Goal: Feedback & Contribution: Leave review/rating

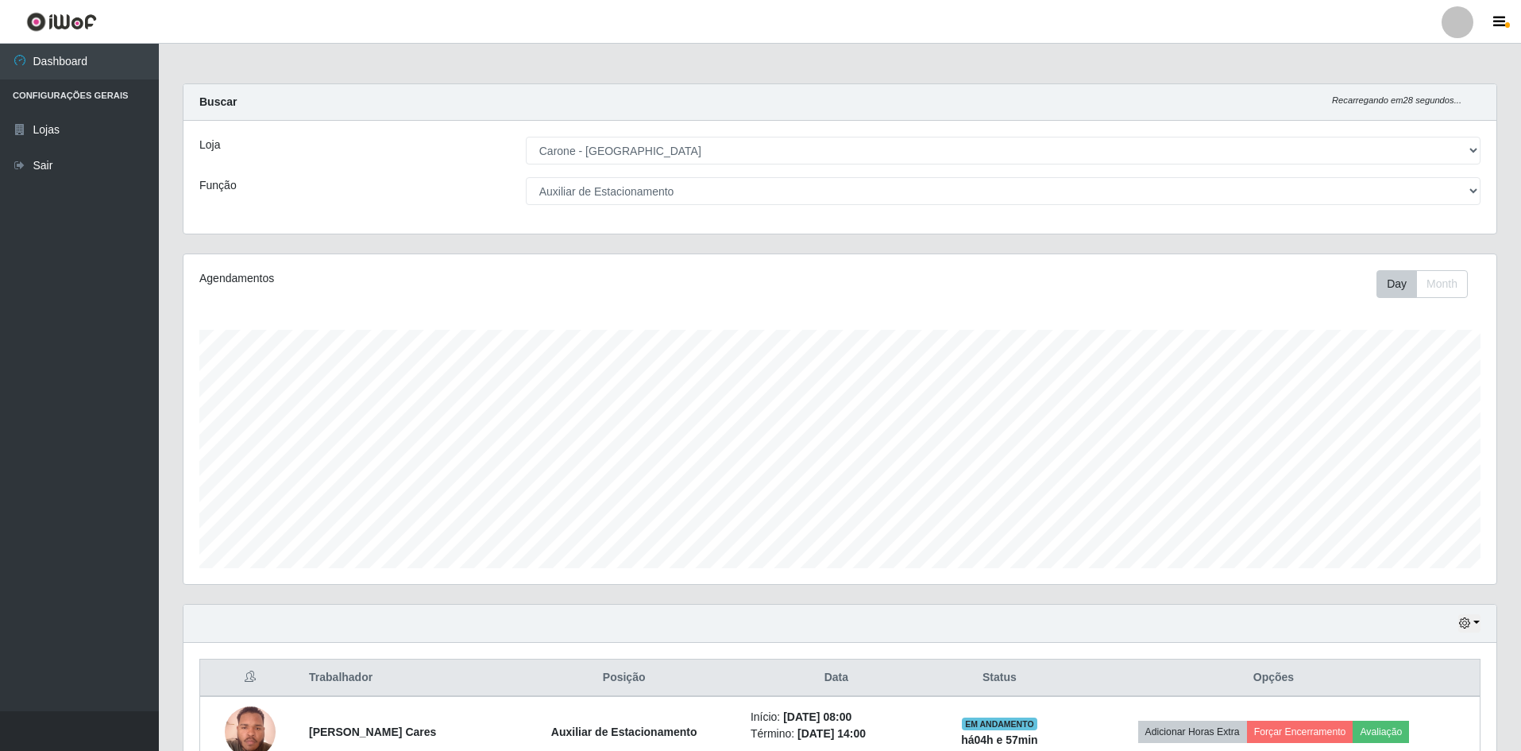
select select "528"
click at [595, 182] on div "Loja [Selecione...] Carone - [GEOGRAPHIC_DATA] Função [Selecione...] Auxiliar d…" at bounding box center [839, 177] width 1313 height 113
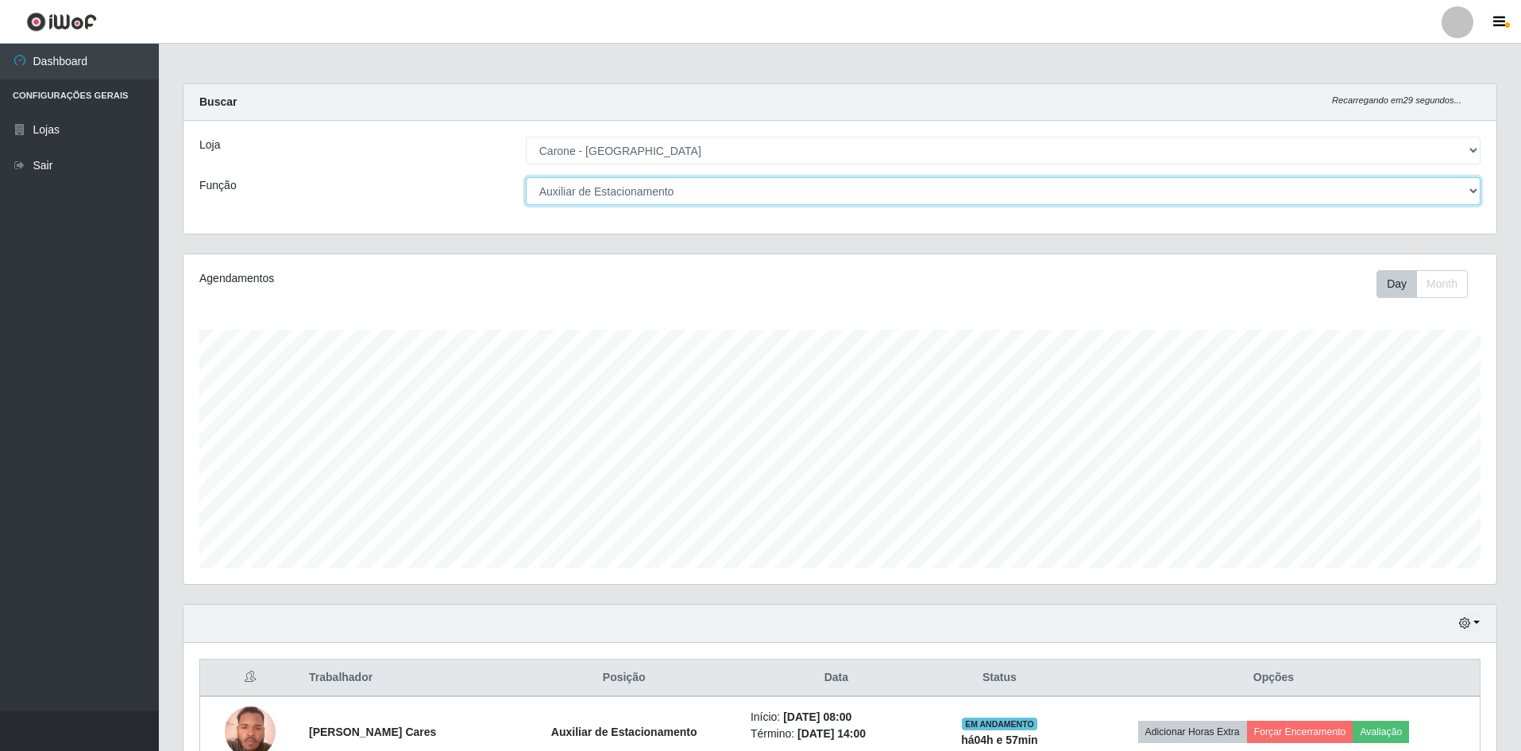
click at [590, 187] on select "[Selecione...] Auxiliar de Depósito Auxiliar de Depósito + Auxiliar de Depósito…" at bounding box center [1003, 191] width 955 height 28
select select "[Selecione...]"
click at [526, 177] on select "[Selecione...] Auxiliar de Depósito Auxiliar de Depósito + Auxiliar de Depósito…" at bounding box center [1003, 191] width 955 height 28
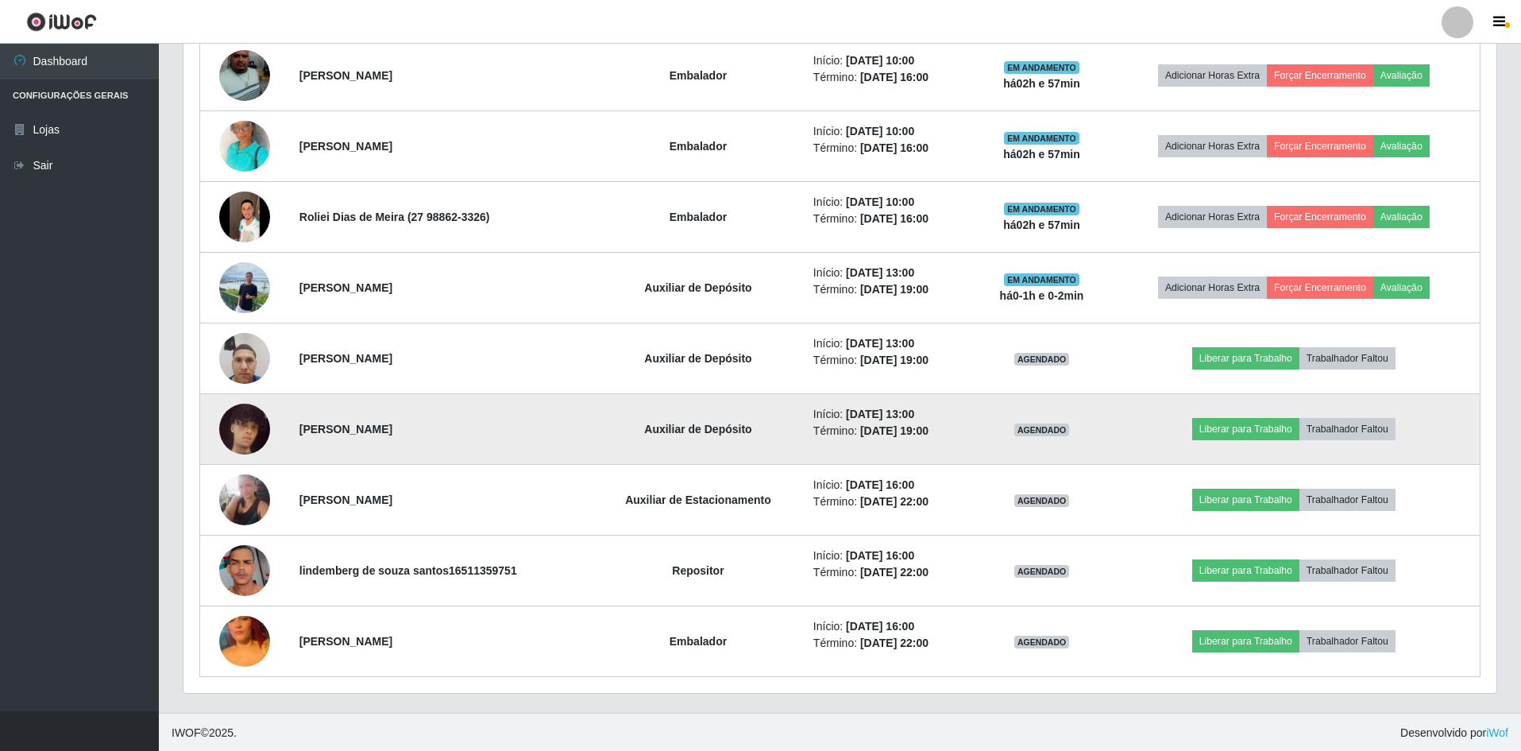
scroll to position [870, 0]
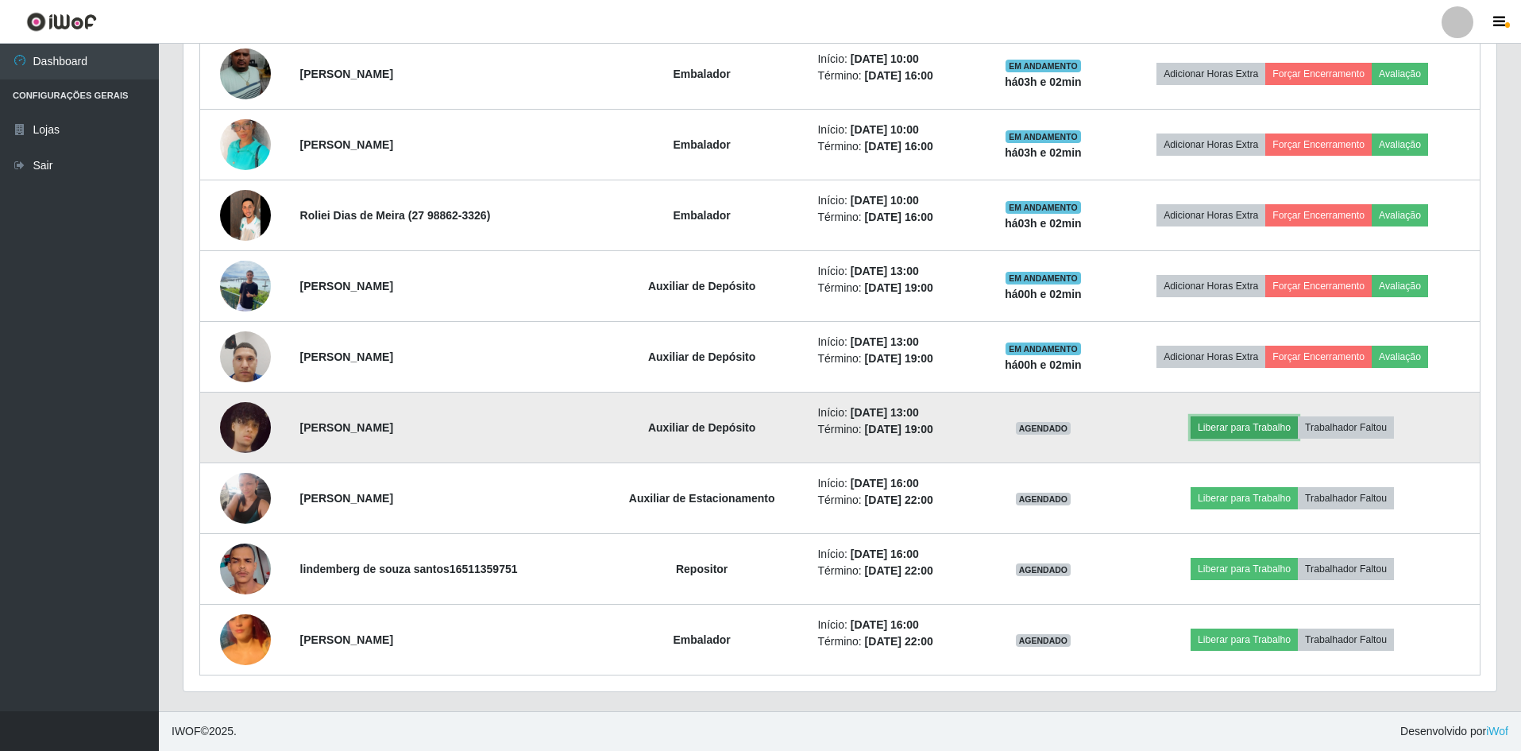
click at [1219, 425] on button "Liberar para Trabalho" at bounding box center [1243, 427] width 107 height 22
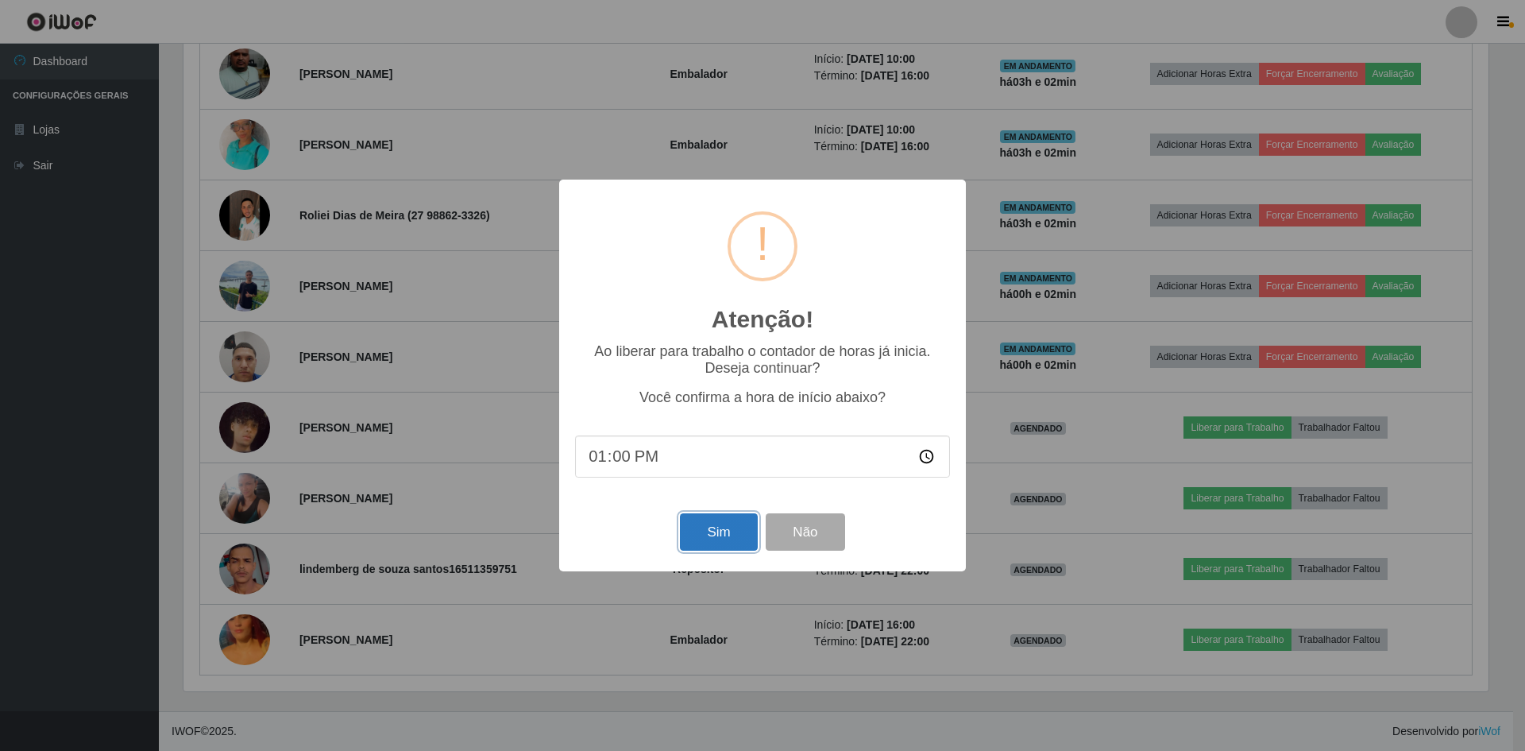
click at [723, 544] on button "Sim" at bounding box center [718, 531] width 77 height 37
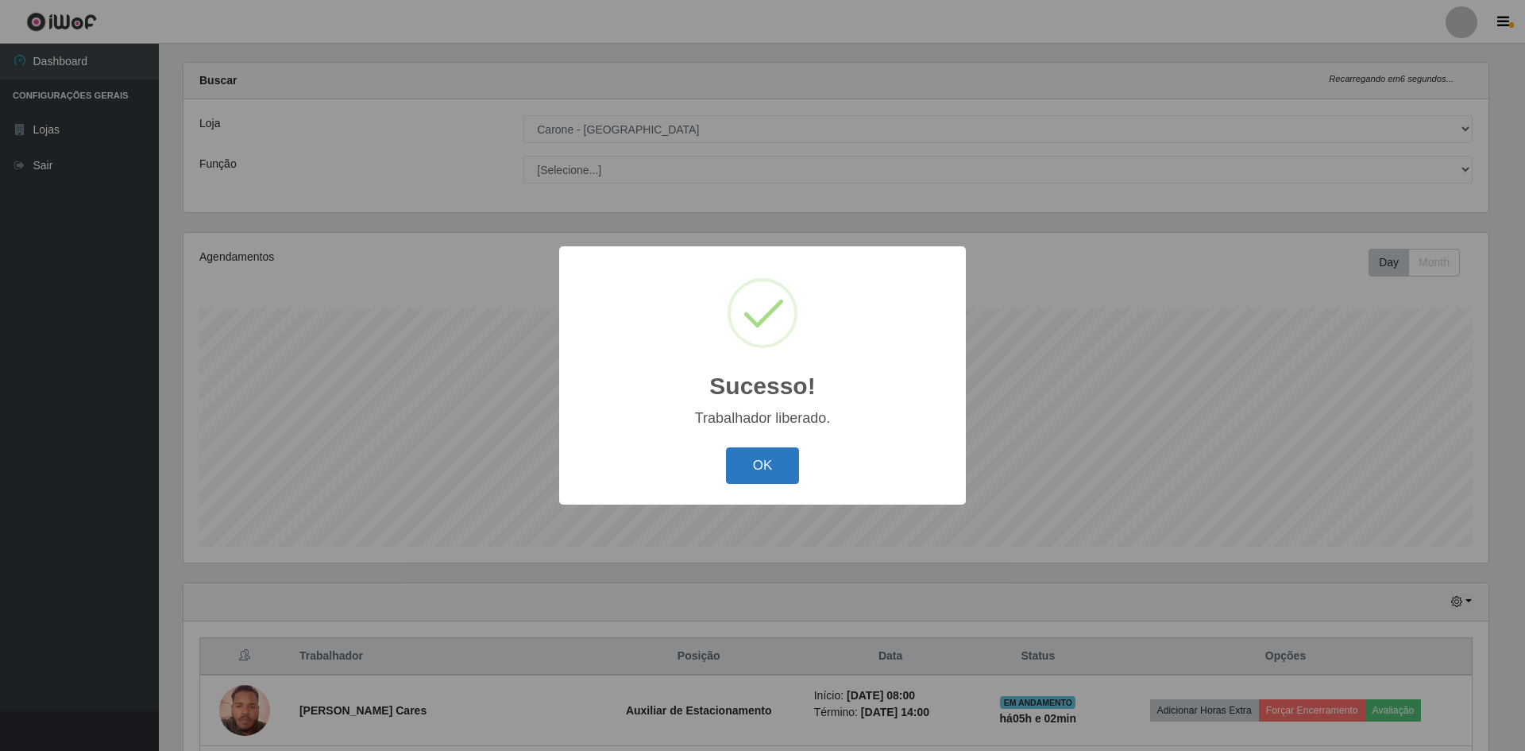
click at [775, 477] on button "OK" at bounding box center [763, 465] width 74 height 37
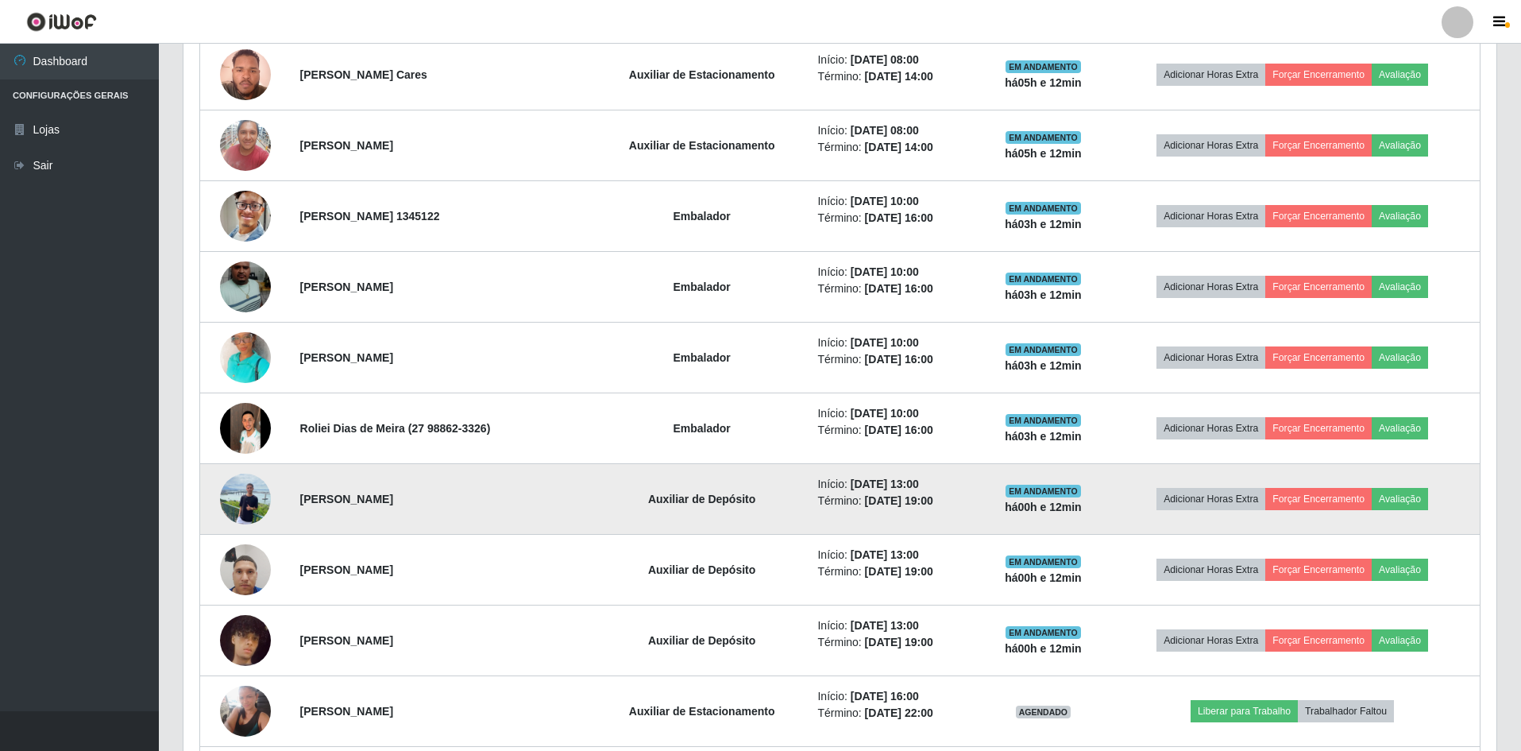
scroll to position [870, 0]
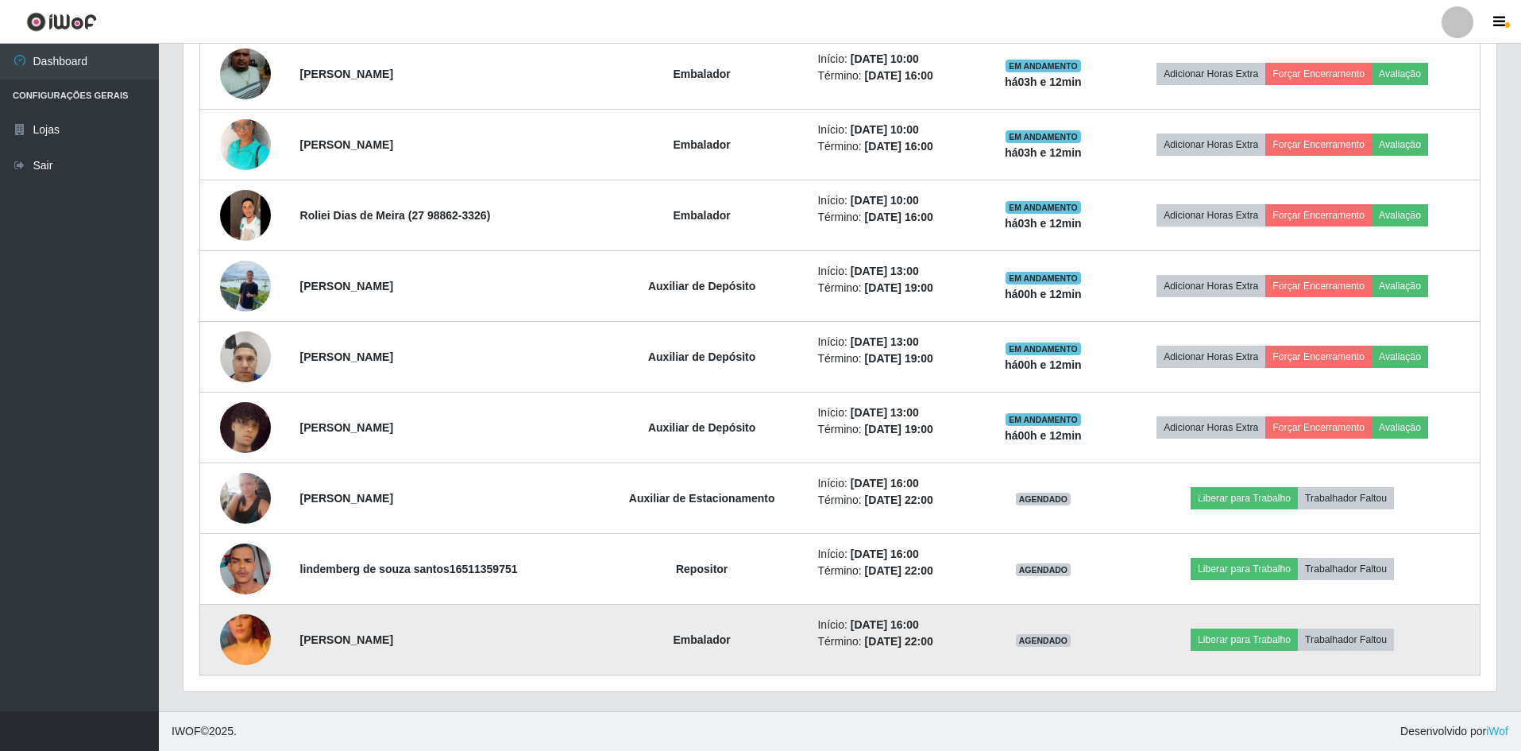
click at [682, 633] on strong "Embalador" at bounding box center [701, 639] width 57 height 13
click at [676, 637] on strong "Embalador" at bounding box center [701, 639] width 57 height 13
click at [222, 639] on img at bounding box center [245, 639] width 51 height 91
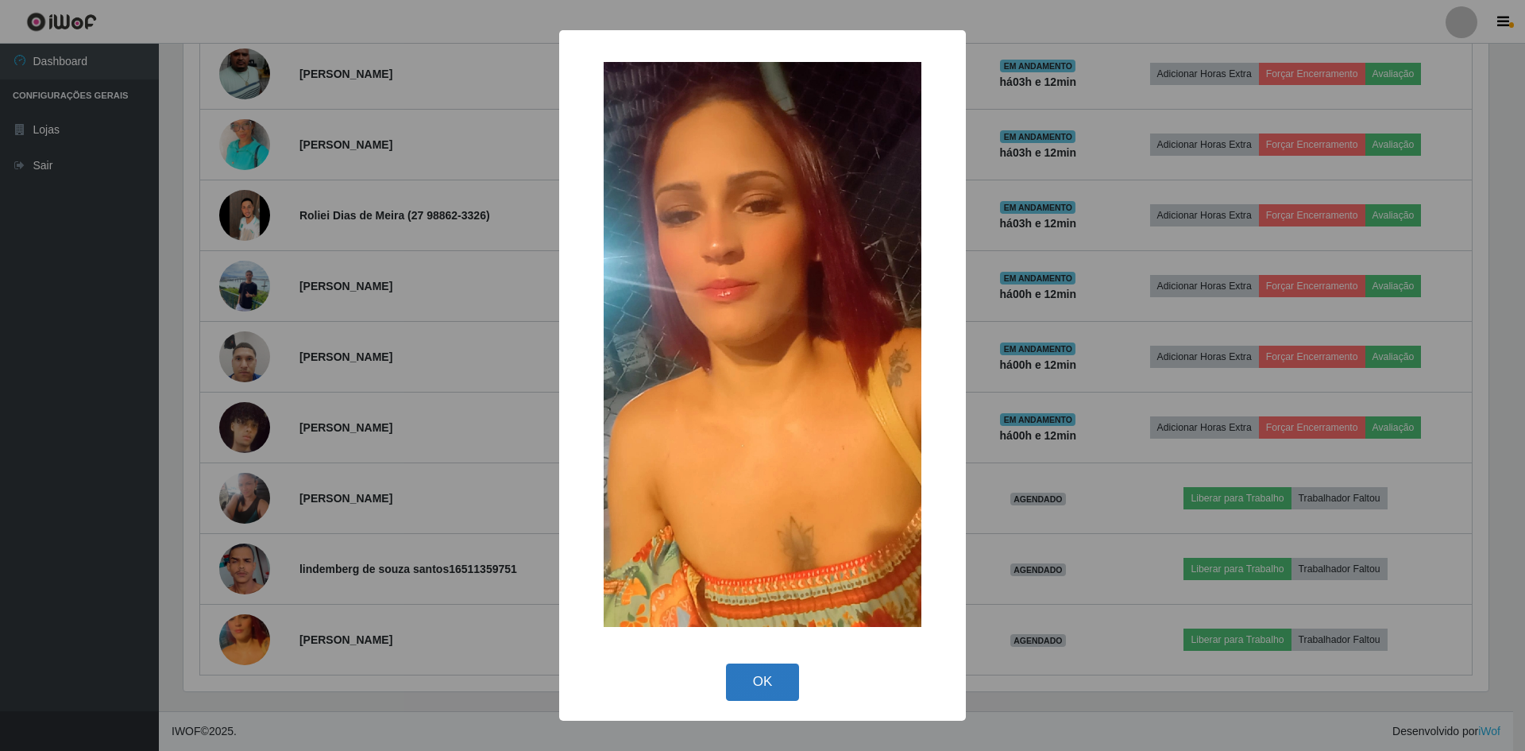
click at [778, 663] on button "OK" at bounding box center [763, 681] width 74 height 37
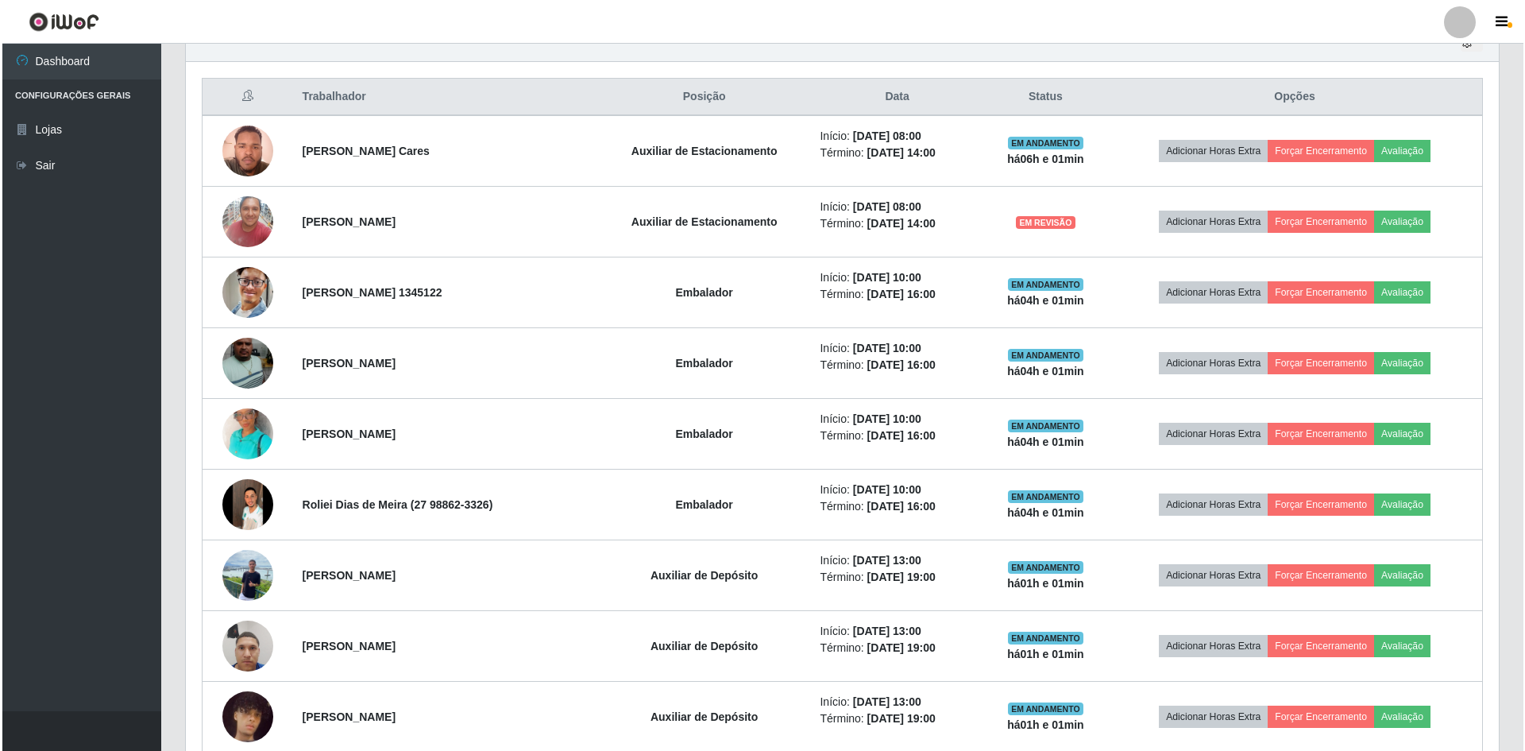
scroll to position [552, 0]
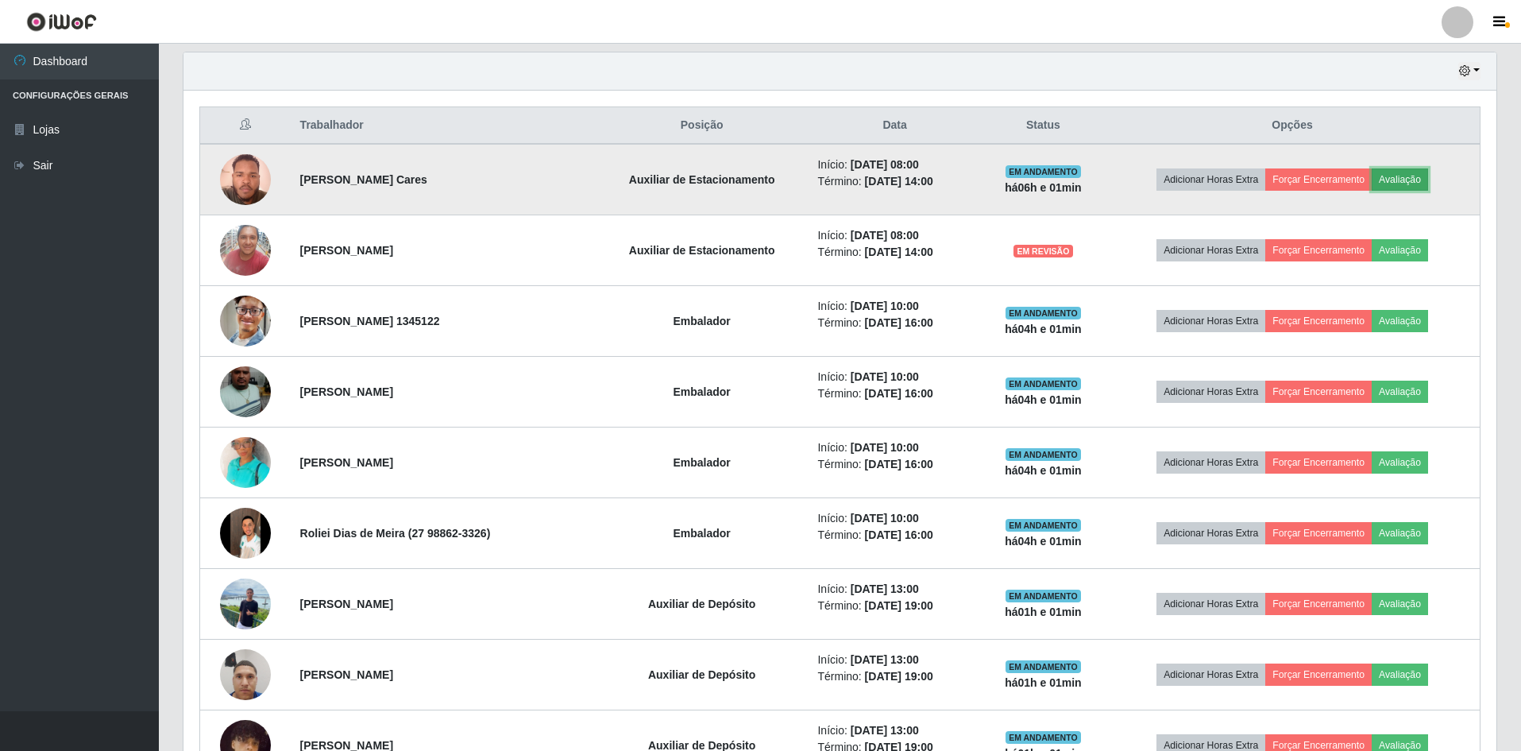
click at [1405, 180] on button "Avaliação" at bounding box center [1400, 179] width 56 height 22
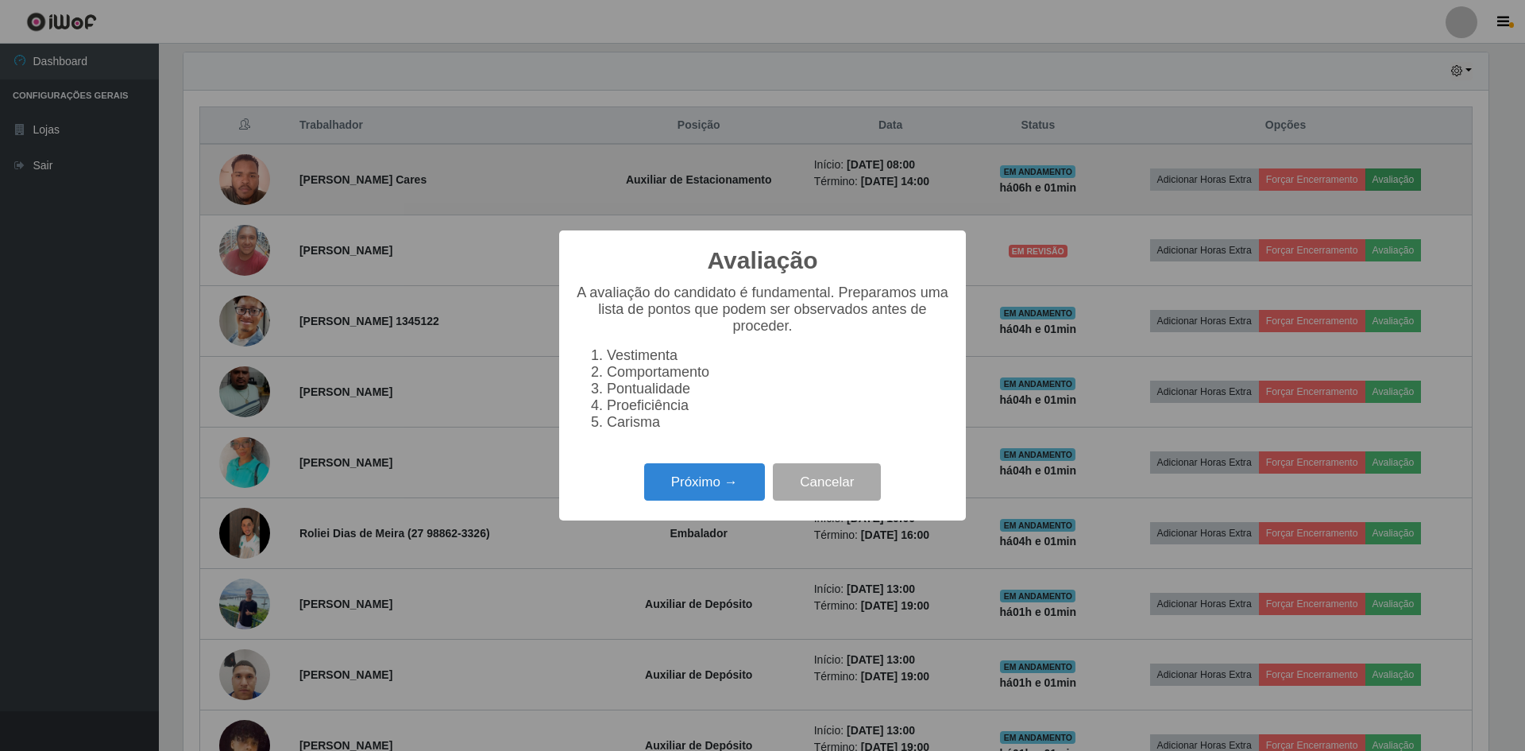
scroll to position [330, 1305]
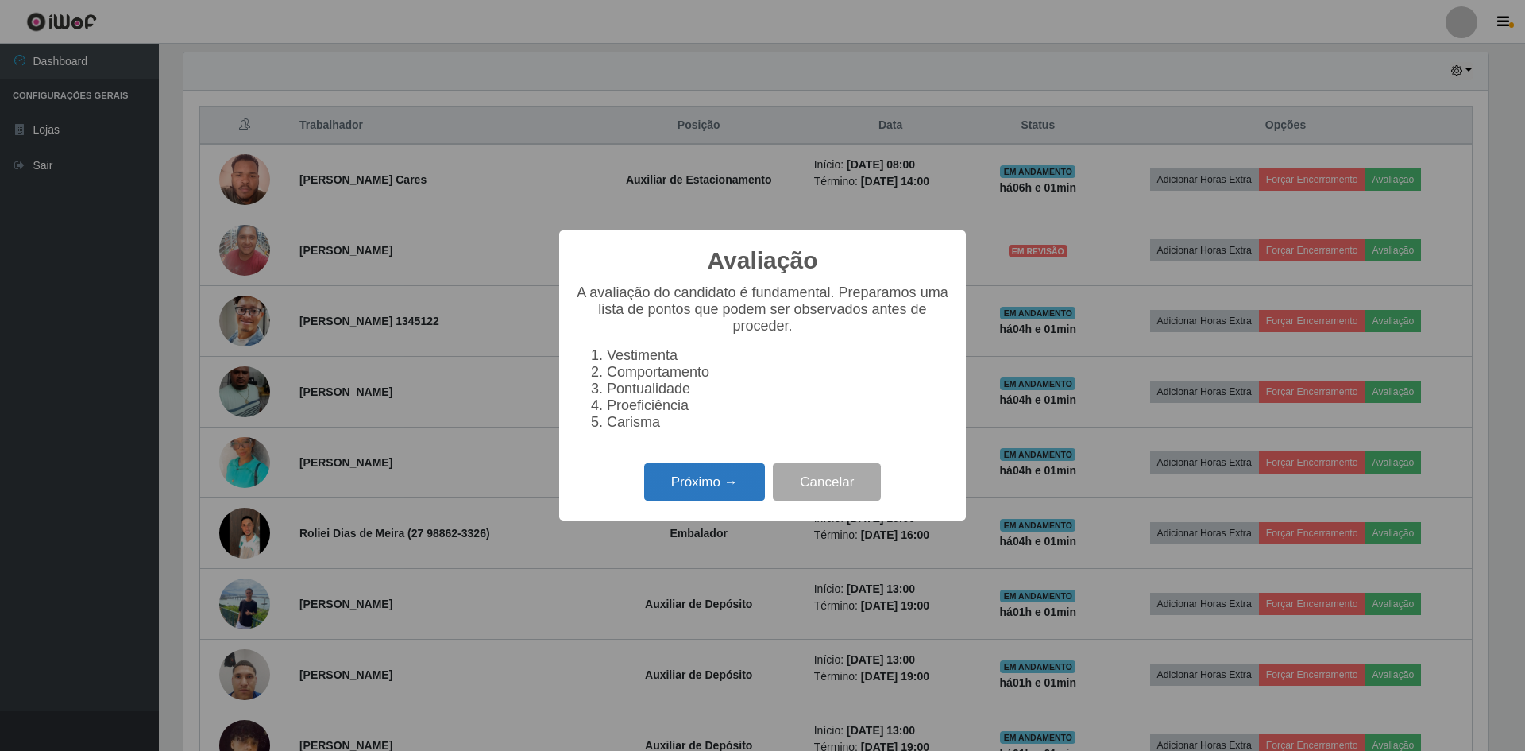
click at [745, 495] on button "Próximo →" at bounding box center [704, 481] width 121 height 37
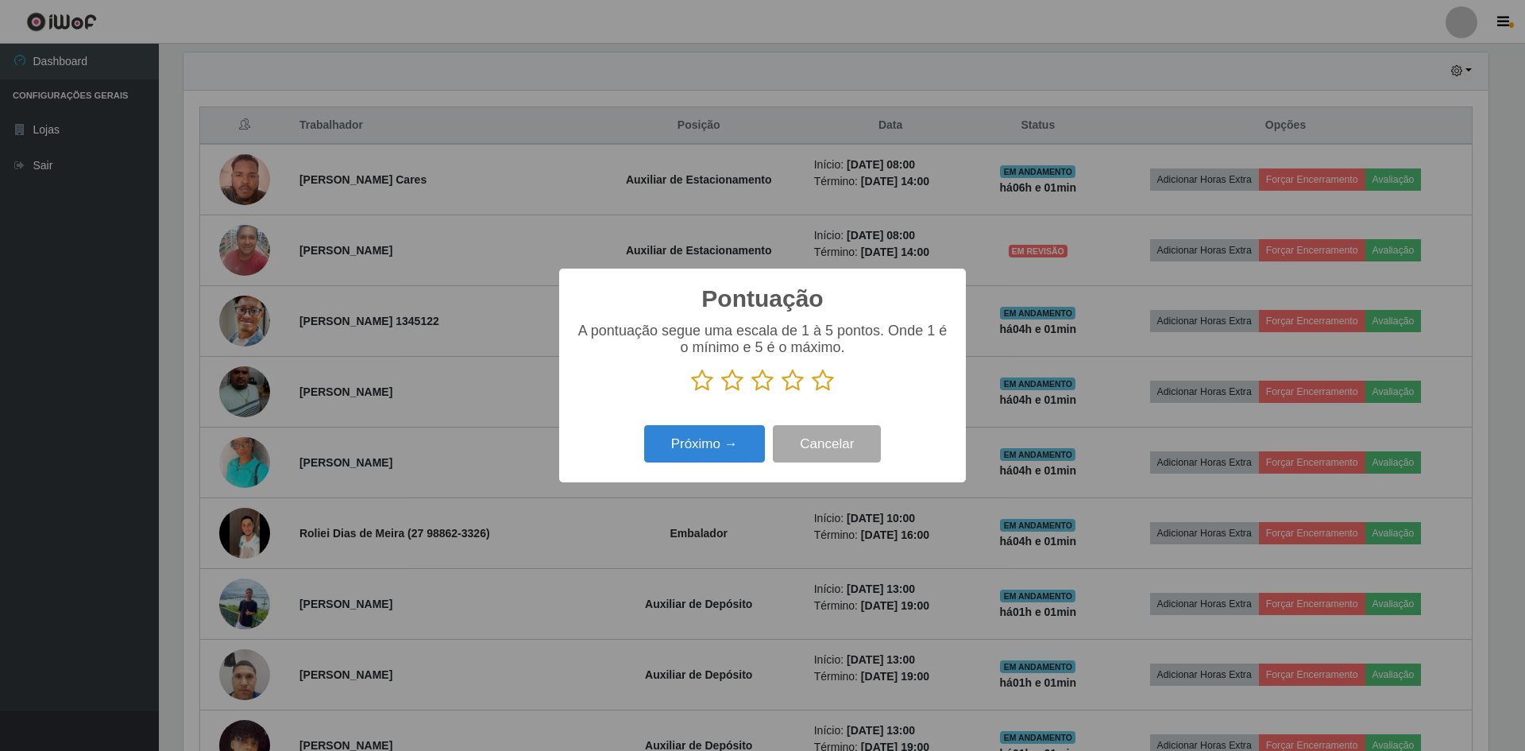
scroll to position [793863, 792888]
click at [827, 382] on icon at bounding box center [823, 381] width 22 height 24
click at [812, 392] on input "radio" at bounding box center [812, 392] width 0 height 0
click at [738, 446] on button "Próximo →" at bounding box center [704, 443] width 121 height 37
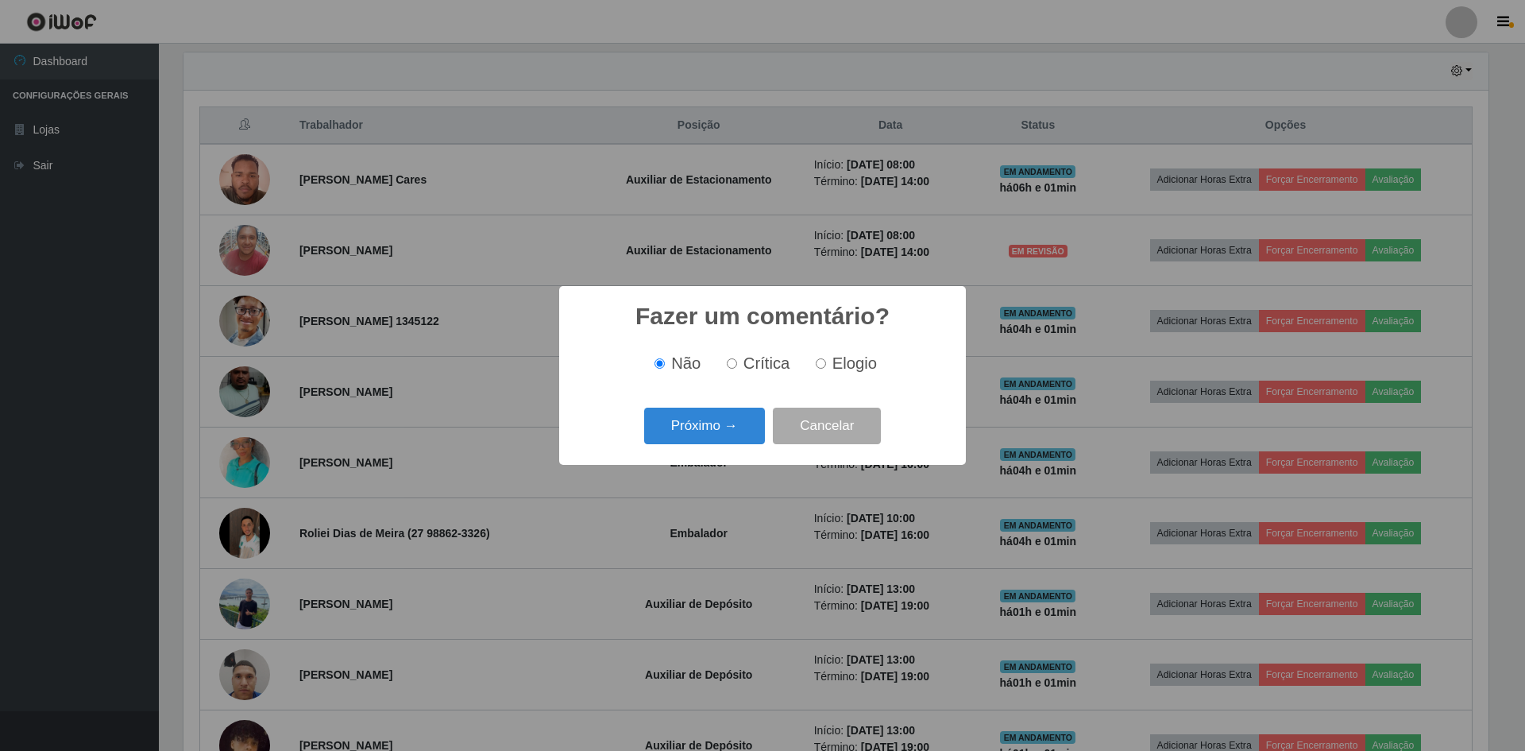
click at [859, 362] on span "Elogio" at bounding box center [854, 362] width 44 height 17
click at [826, 362] on input "Elogio" at bounding box center [821, 363] width 10 height 10
radio input "true"
click at [732, 430] on button "Próximo →" at bounding box center [704, 425] width 121 height 37
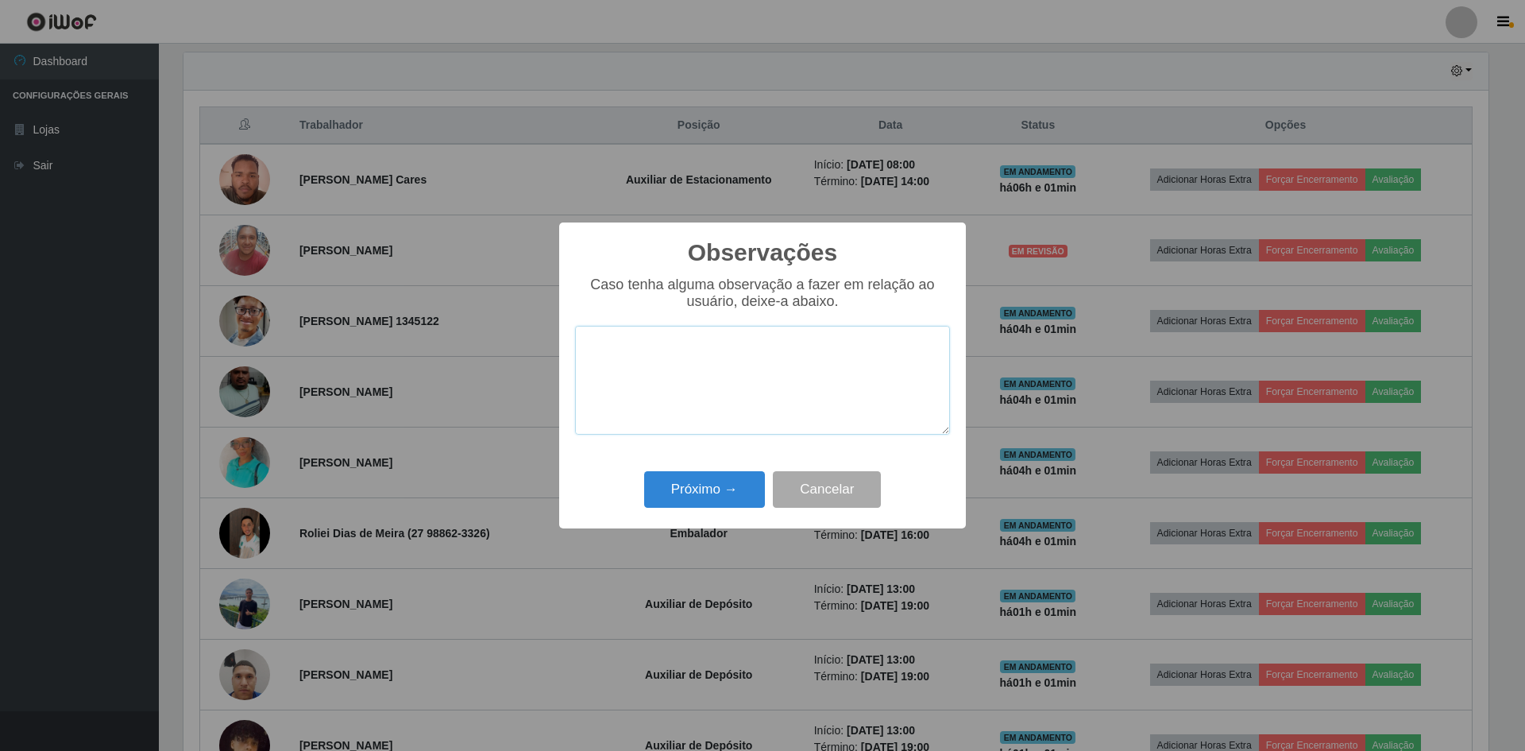
click at [639, 353] on textarea at bounding box center [762, 380] width 375 height 109
type textarea "e"
type textarea "E"
type textarea "e"
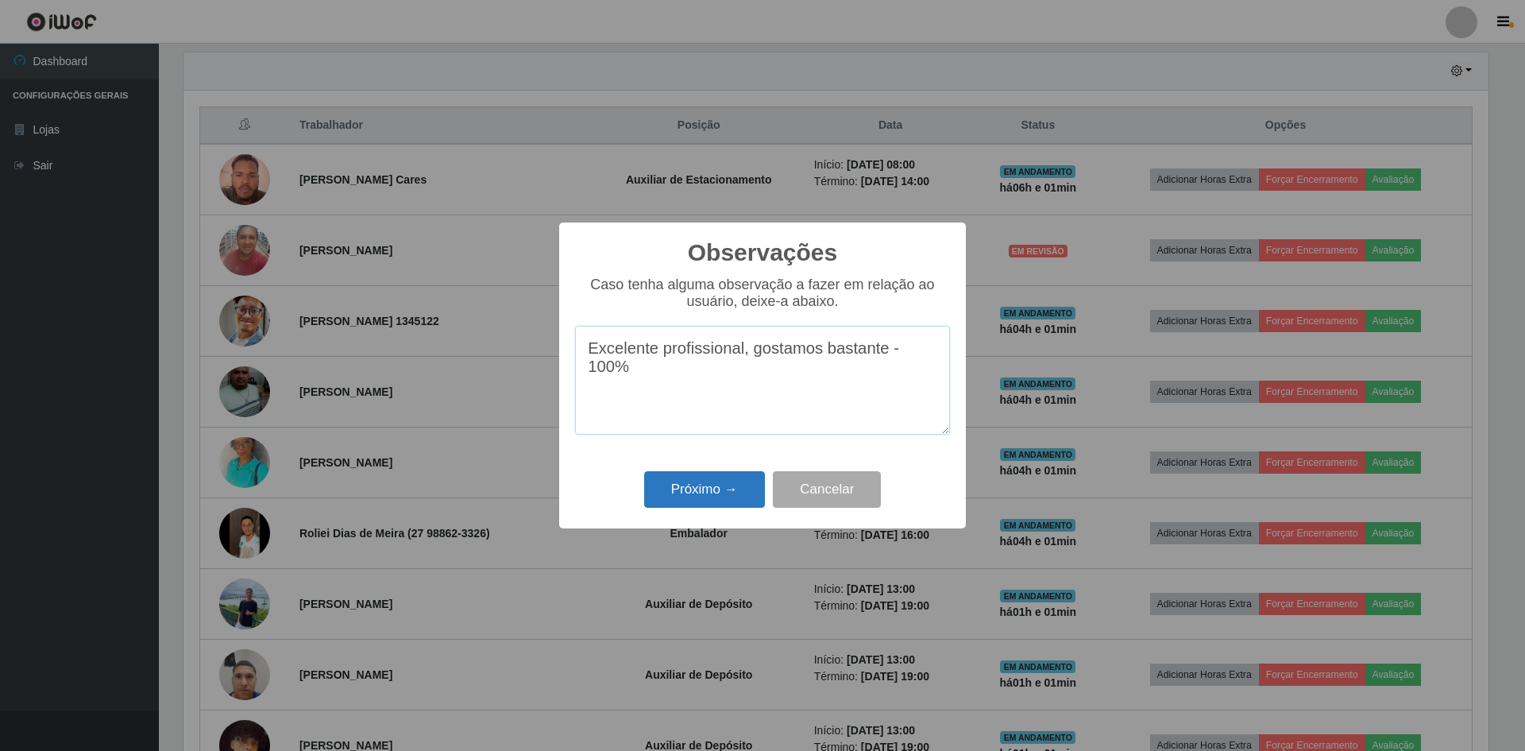
type textarea "Excelente profissional, gostamos bastante - 100%"
click at [747, 496] on button "Próximo →" at bounding box center [704, 489] width 121 height 37
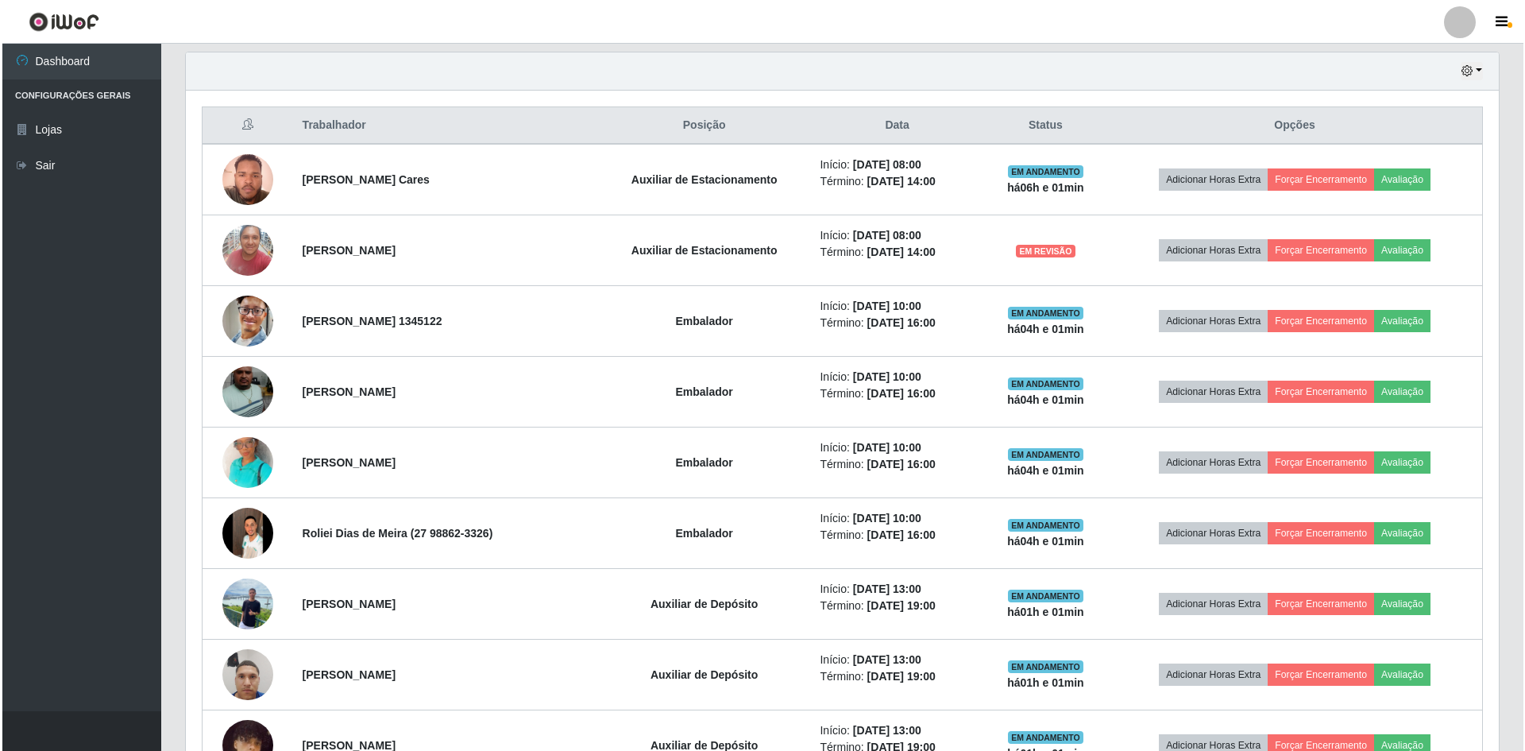
scroll to position [330, 1313]
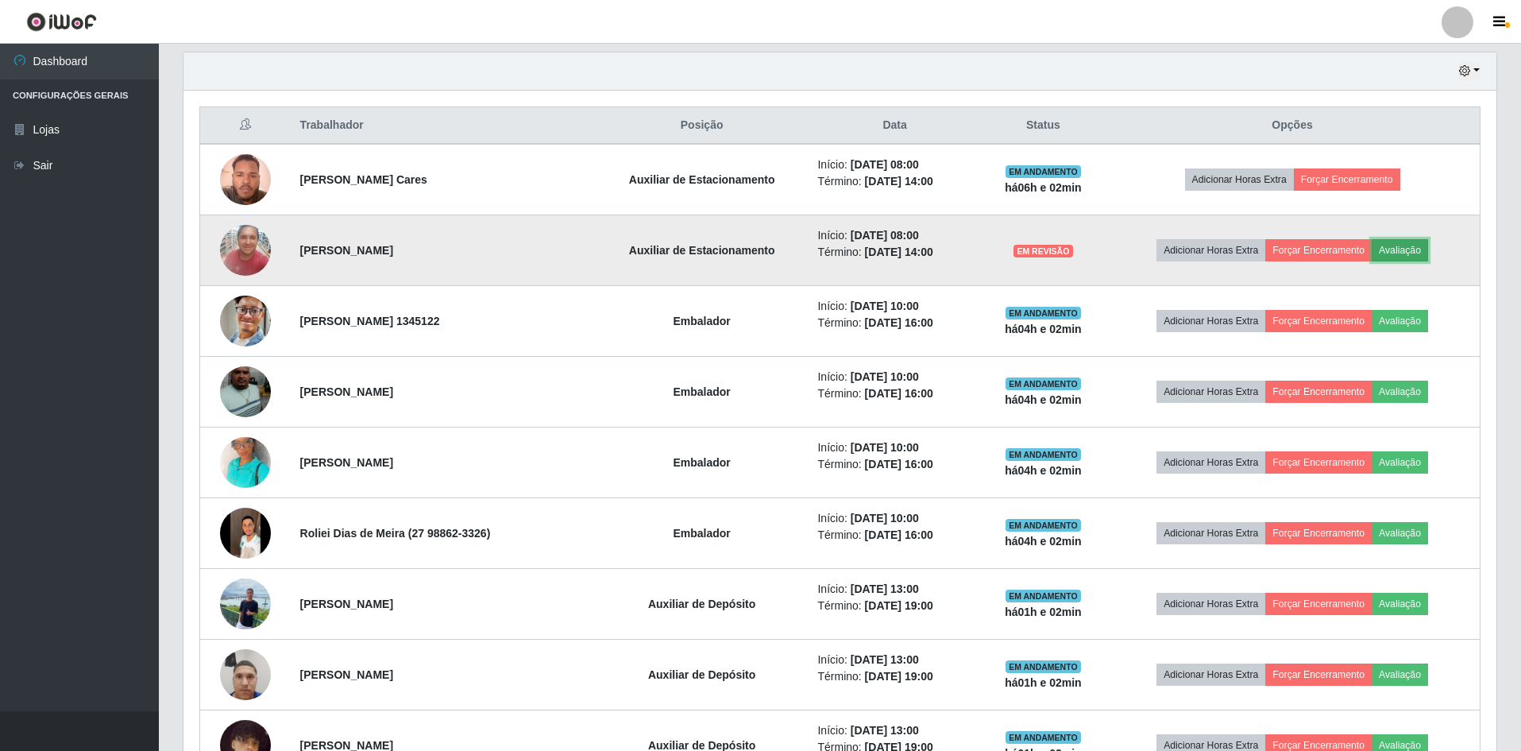
click at [1411, 247] on button "Avaliação" at bounding box center [1400, 250] width 56 height 22
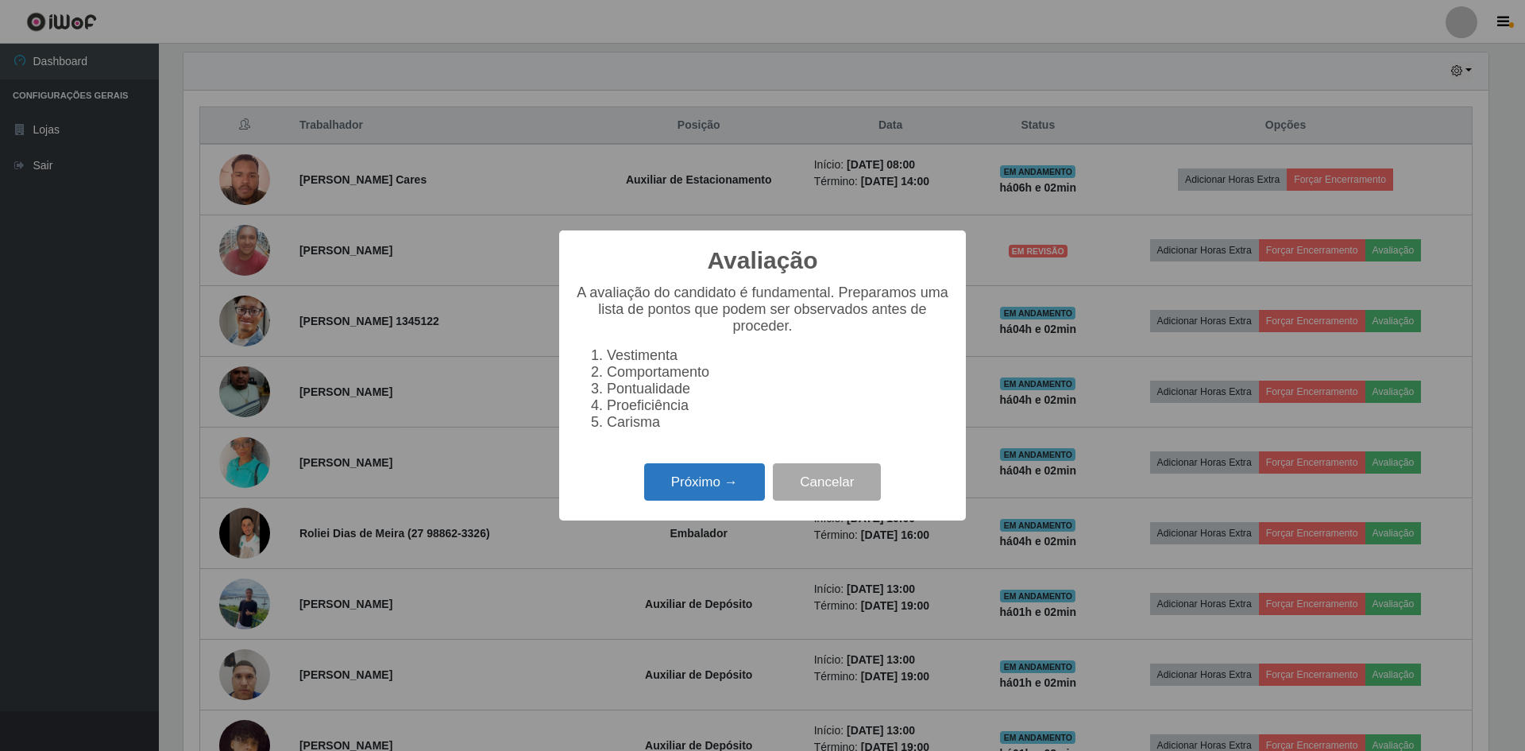
click at [724, 500] on button "Próximo →" at bounding box center [704, 481] width 121 height 37
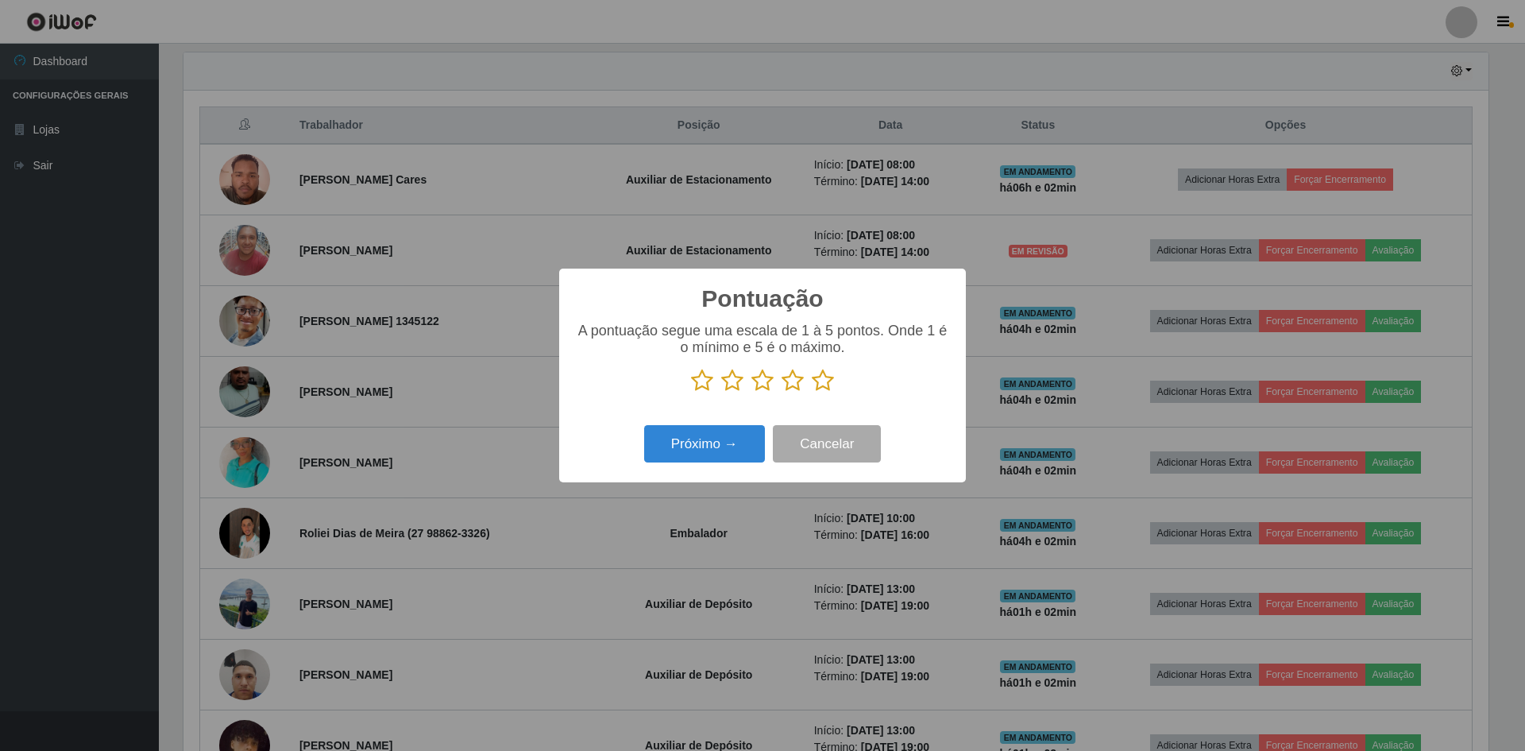
click at [815, 379] on icon at bounding box center [823, 381] width 22 height 24
click at [812, 392] on input "radio" at bounding box center [812, 392] width 0 height 0
click at [746, 453] on button "Próximo →" at bounding box center [704, 443] width 121 height 37
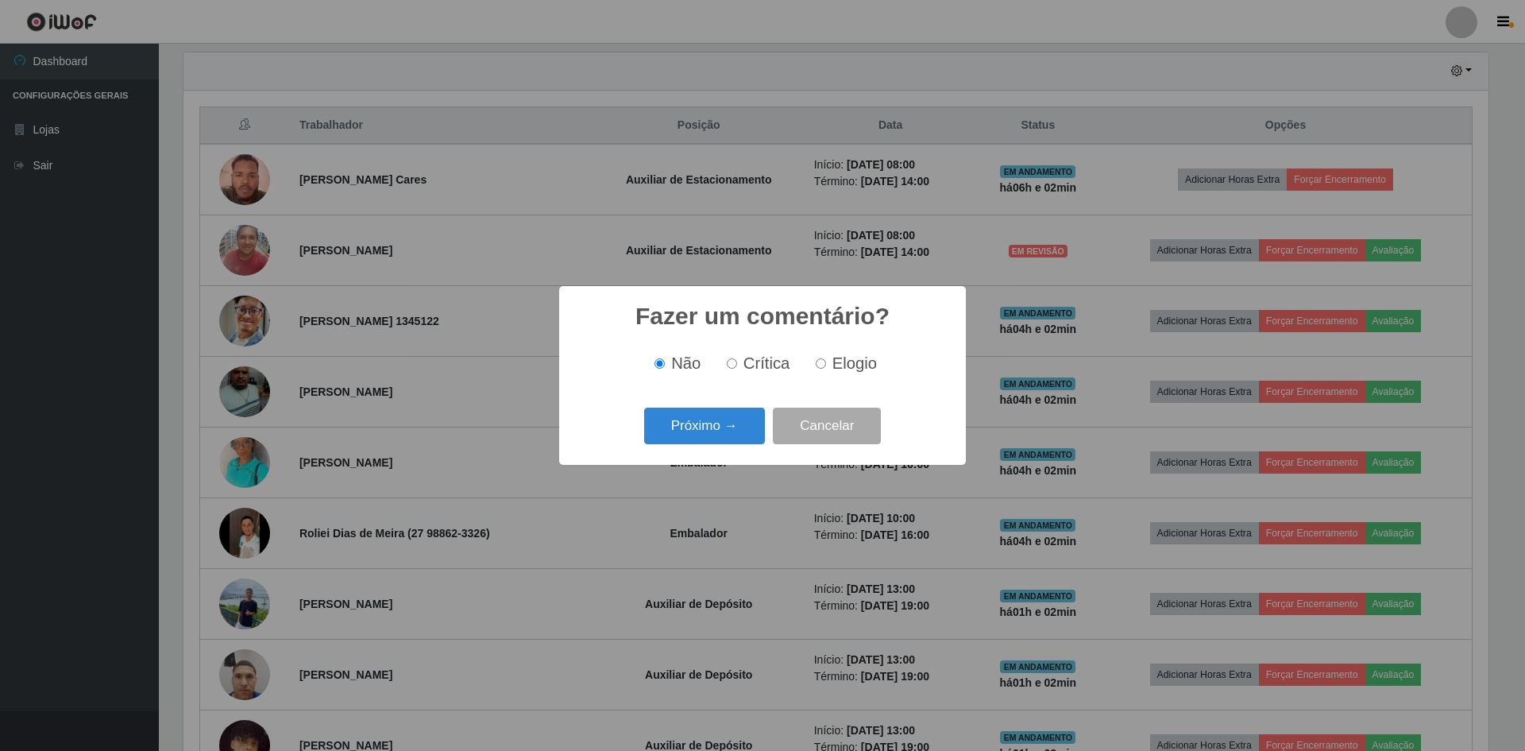
click at [829, 356] on label "Elogio" at bounding box center [843, 363] width 68 height 18
click at [826, 358] on input "Elogio" at bounding box center [821, 363] width 10 height 10
radio input "true"
click at [723, 411] on button "Próximo →" at bounding box center [704, 425] width 121 height 37
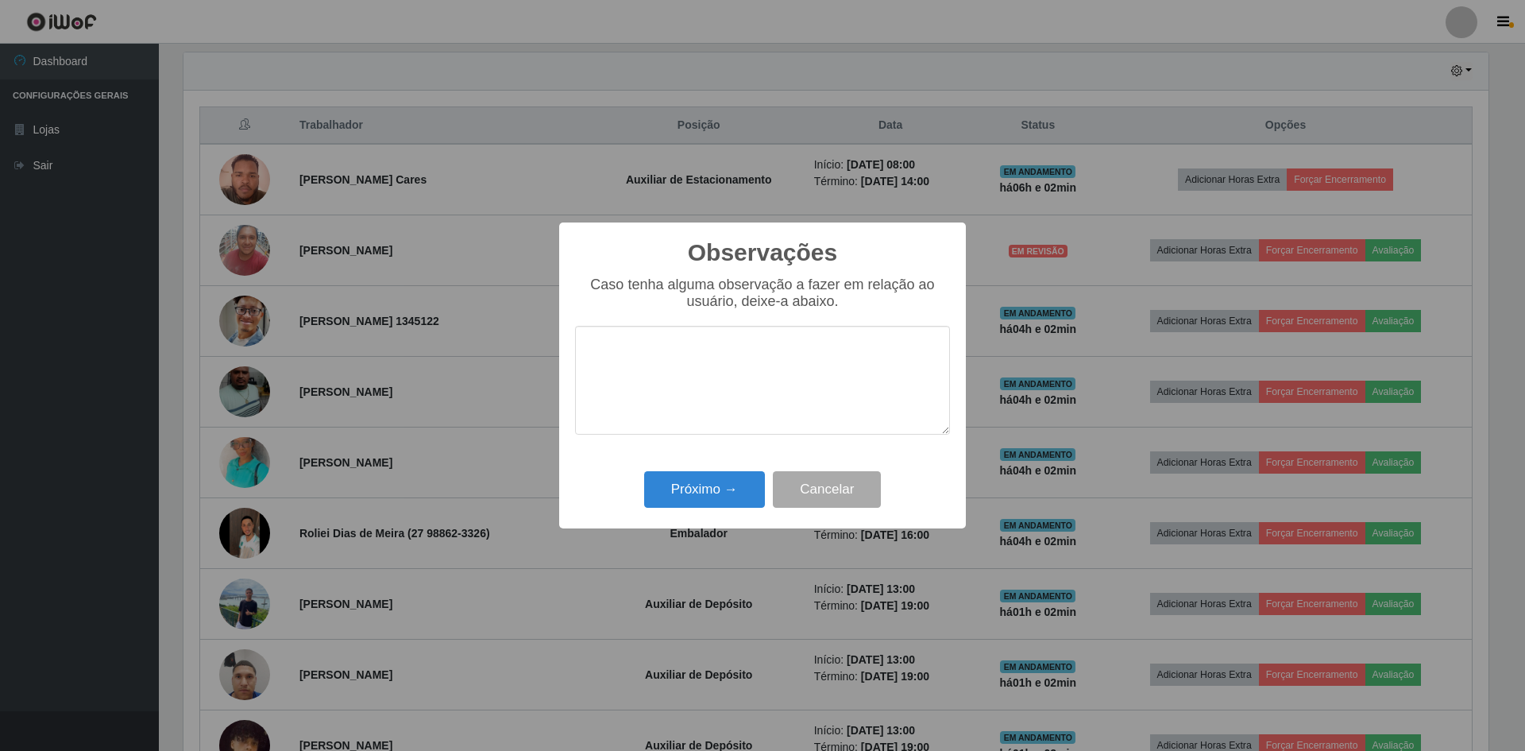
click at [690, 365] on textarea at bounding box center [762, 380] width 375 height 109
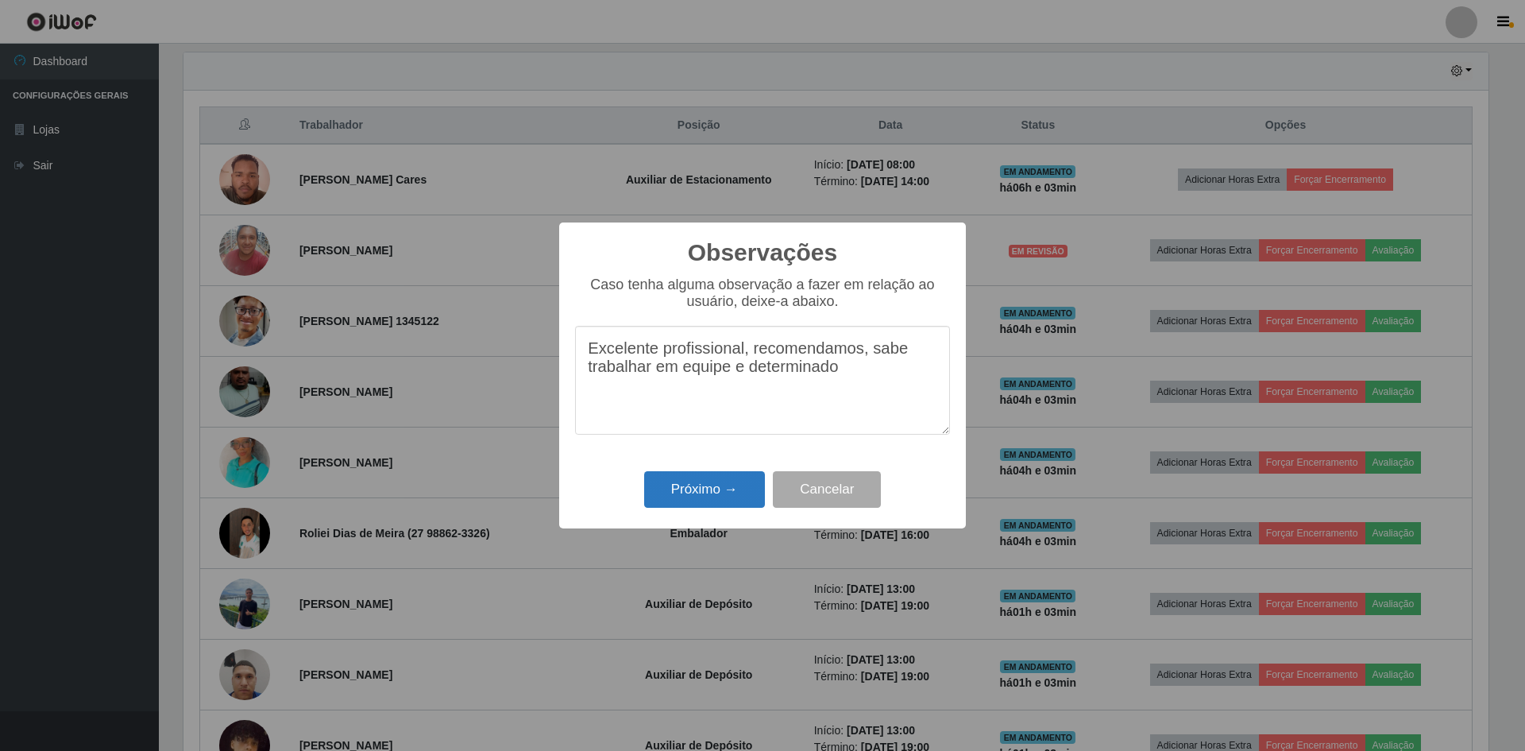
type textarea "Excelente profissional, recomendamos, sabe trabalhar em equipe e determinado"
click at [708, 485] on button "Próximo →" at bounding box center [704, 489] width 121 height 37
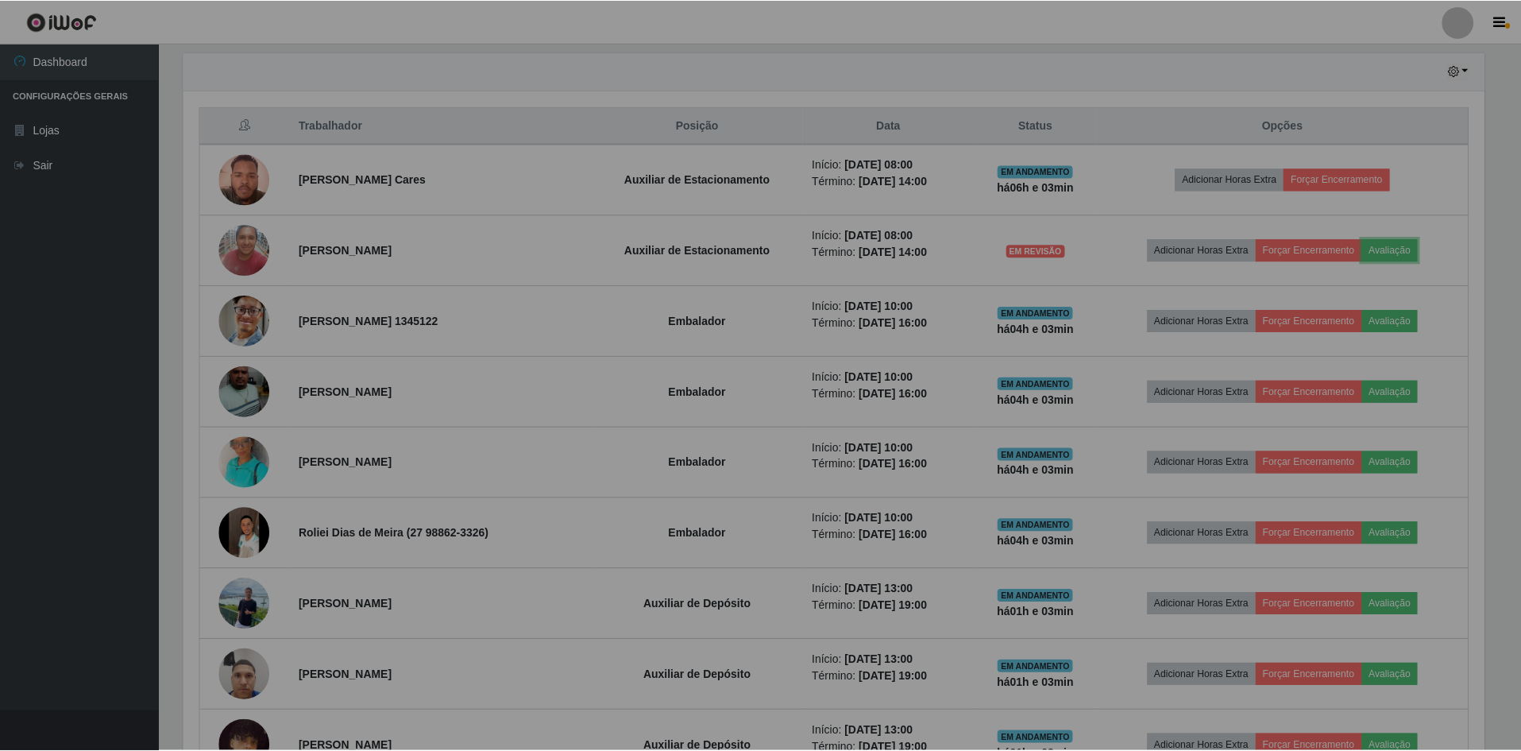
scroll to position [330, 1313]
